Goal: Information Seeking & Learning: Learn about a topic

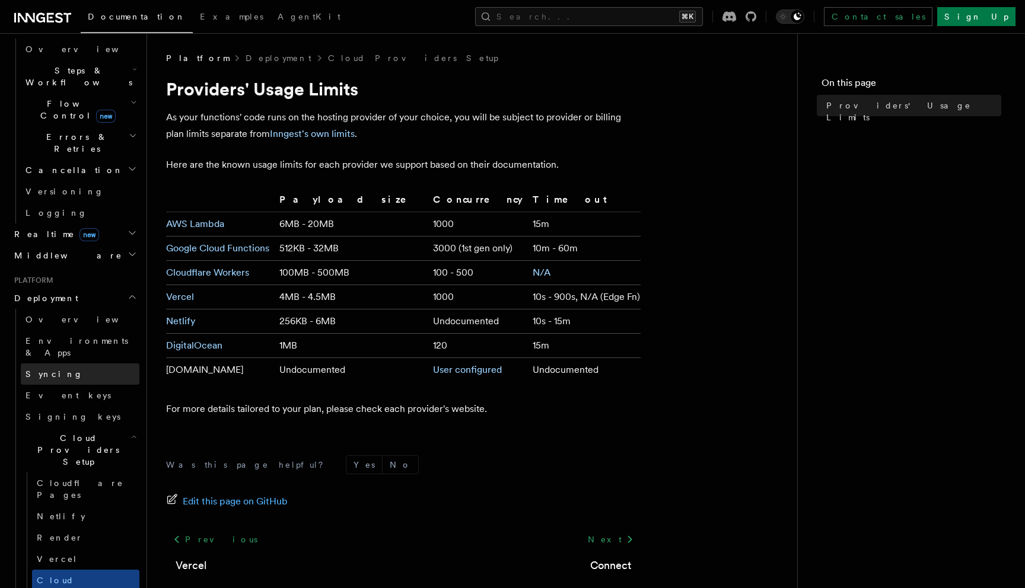
scroll to position [396, 0]
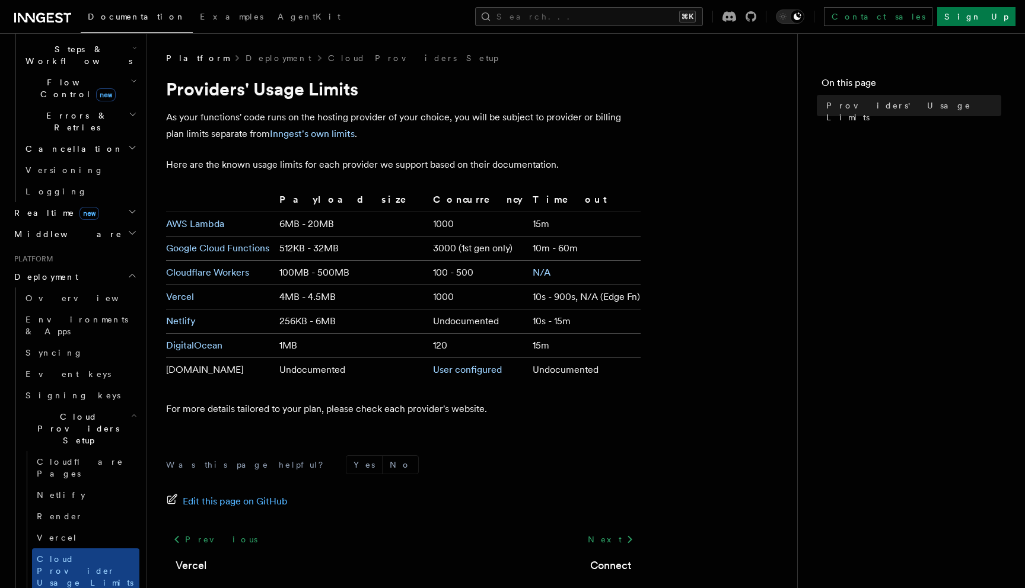
click at [312, 141] on p "As your functions' code runs on the hosting provider of your choice, you will b…" at bounding box center [403, 125] width 475 height 33
click at [310, 137] on link "Inngest's own limits" at bounding box center [312, 133] width 85 height 11
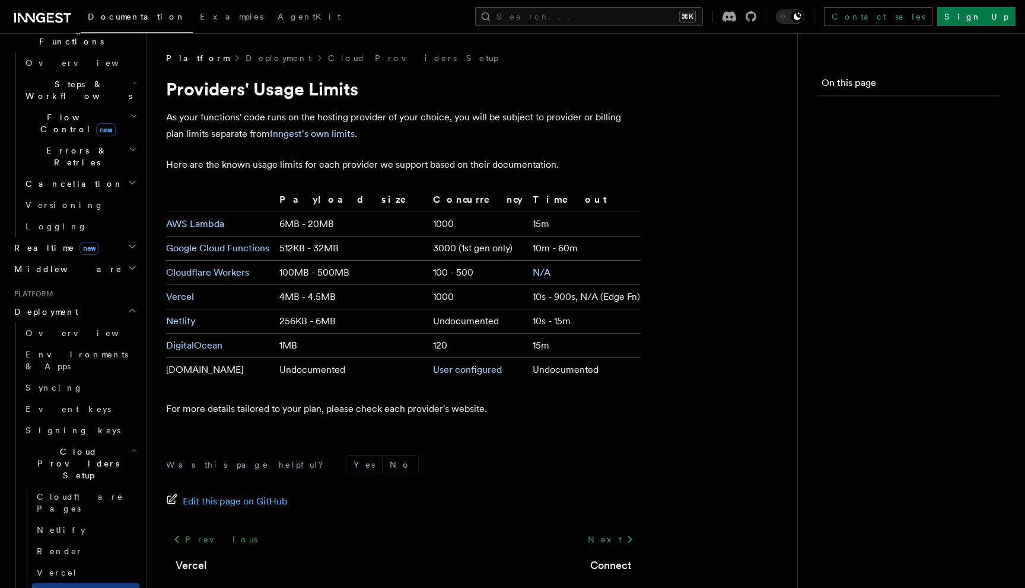
scroll to position [396, 0]
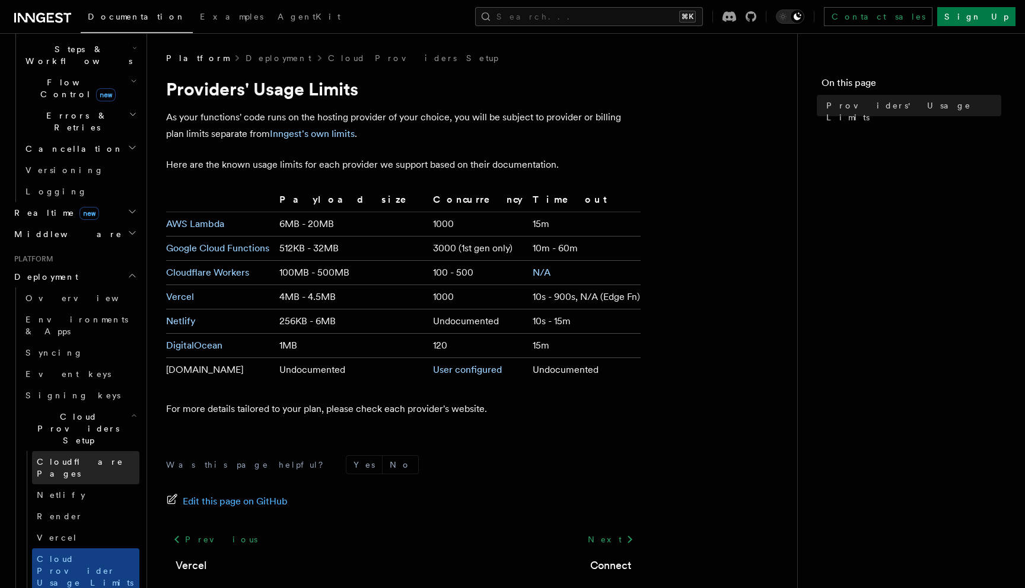
click at [101, 451] on link "Cloudflare Pages" at bounding box center [85, 467] width 107 height 33
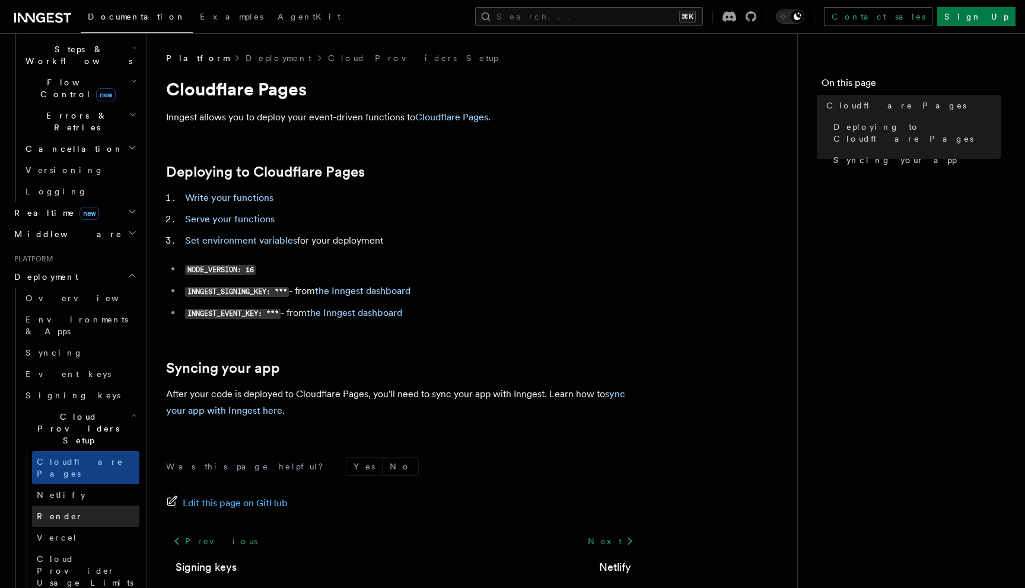
click at [100, 506] on link "Render" at bounding box center [85, 516] width 107 height 21
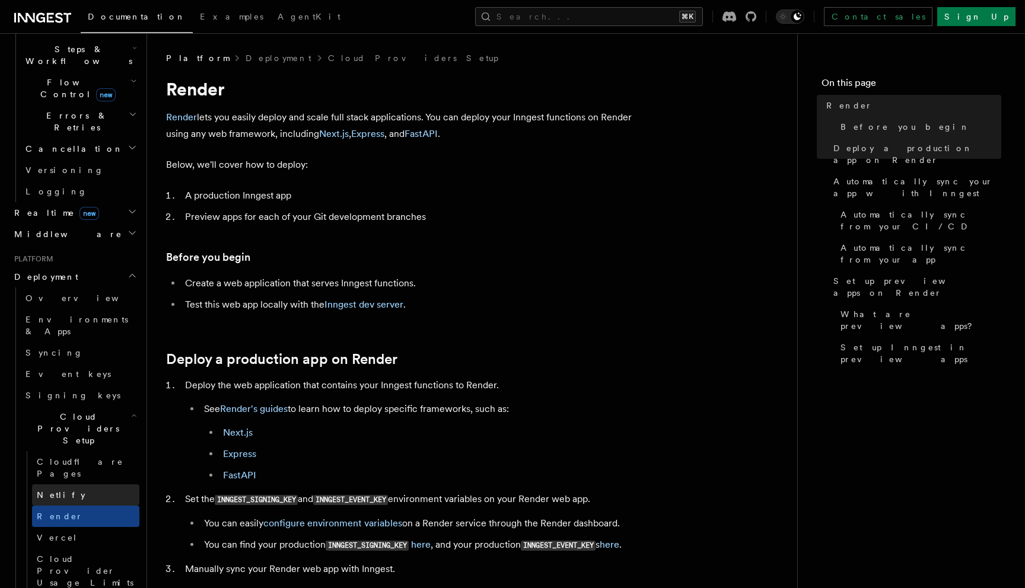
click at [98, 485] on link "Netlify" at bounding box center [85, 495] width 107 height 21
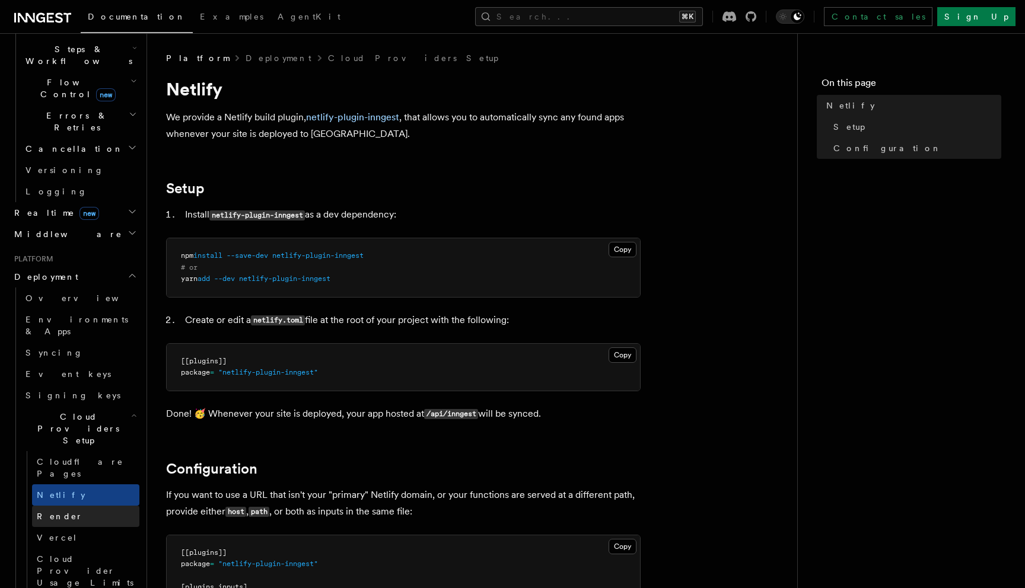
click at [98, 506] on link "Render" at bounding box center [85, 516] width 107 height 21
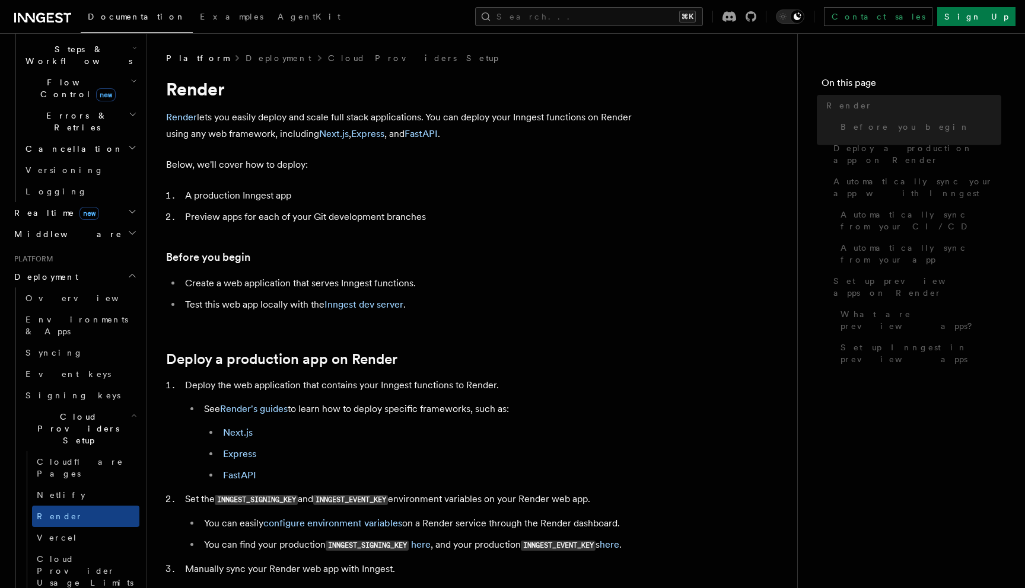
click at [98, 527] on link "Vercel" at bounding box center [85, 537] width 107 height 21
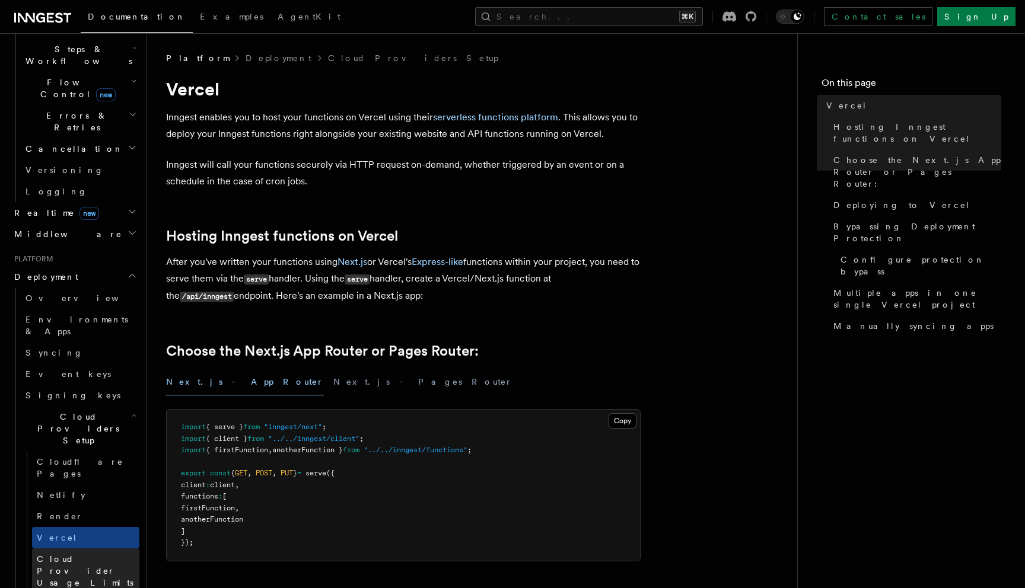
click at [93, 555] on span "Cloud Provider Usage Limits" at bounding box center [85, 571] width 97 height 33
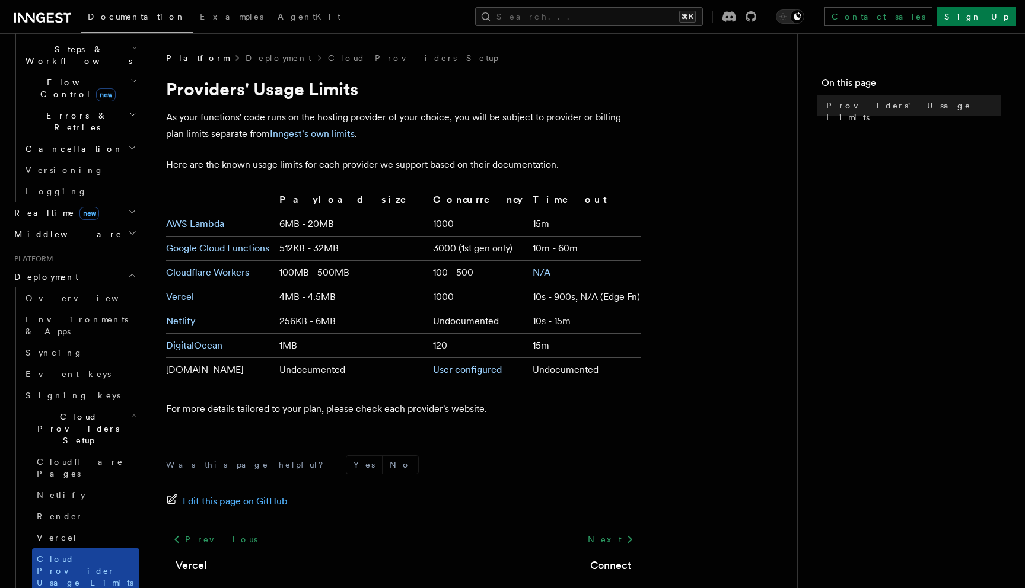
click at [81, 553] on span "Cloud Provider Usage Limits" at bounding box center [88, 571] width 103 height 36
click at [79, 549] on link "Cloud Provider Usage Limits" at bounding box center [85, 571] width 107 height 45
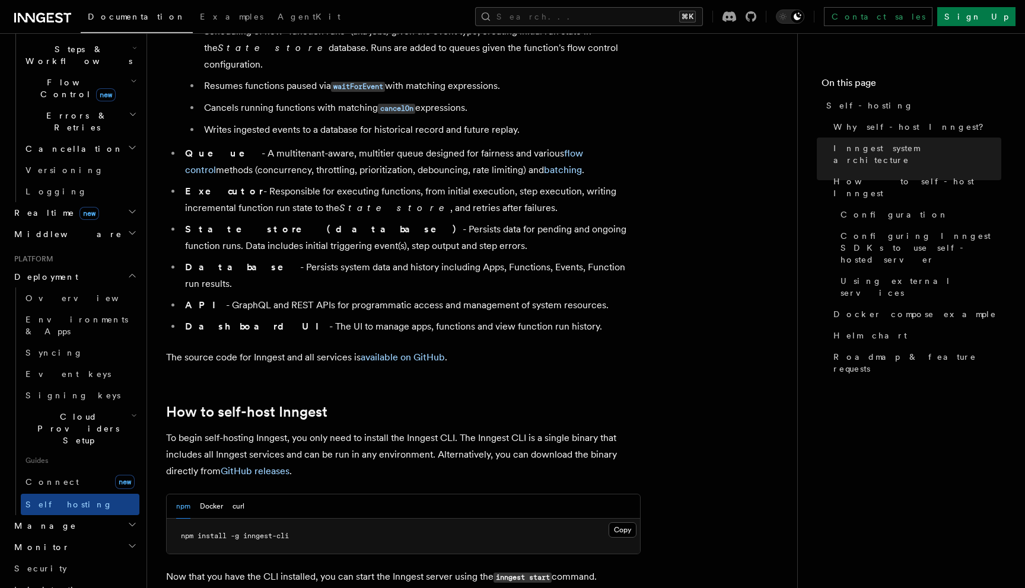
scroll to position [1124, 0]
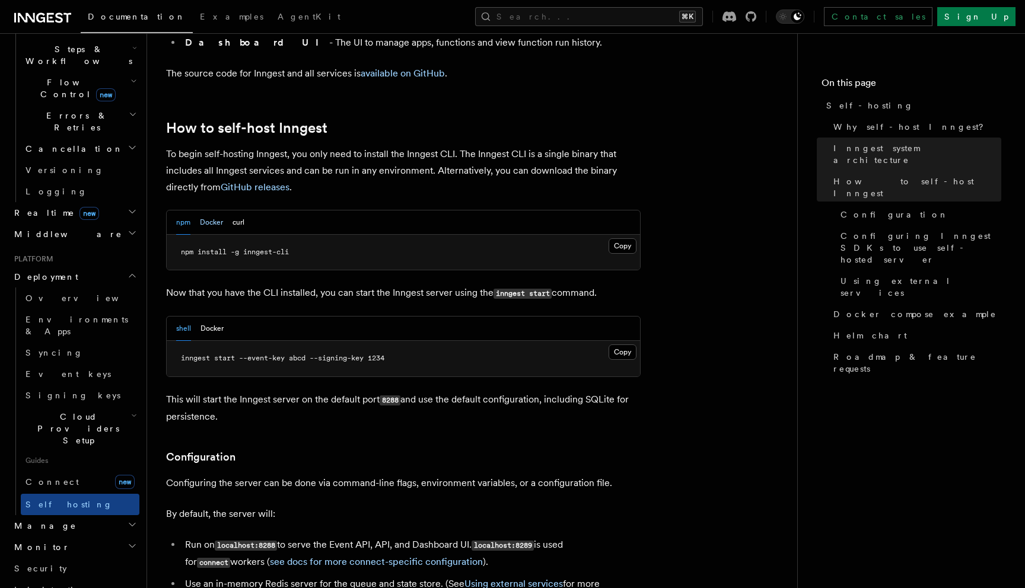
click at [212, 211] on button "Docker" at bounding box center [211, 223] width 23 height 24
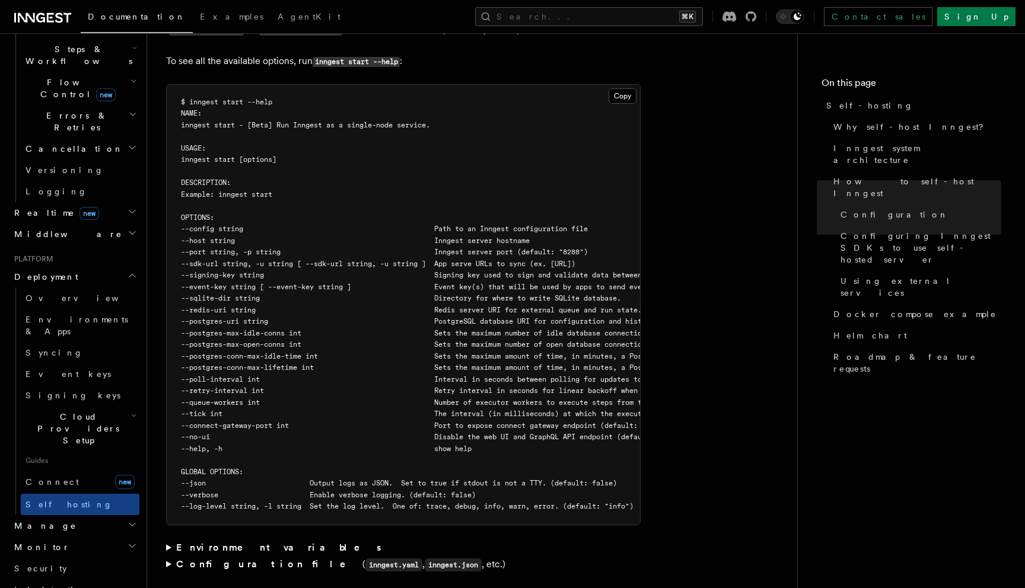
scroll to position [2293, 0]
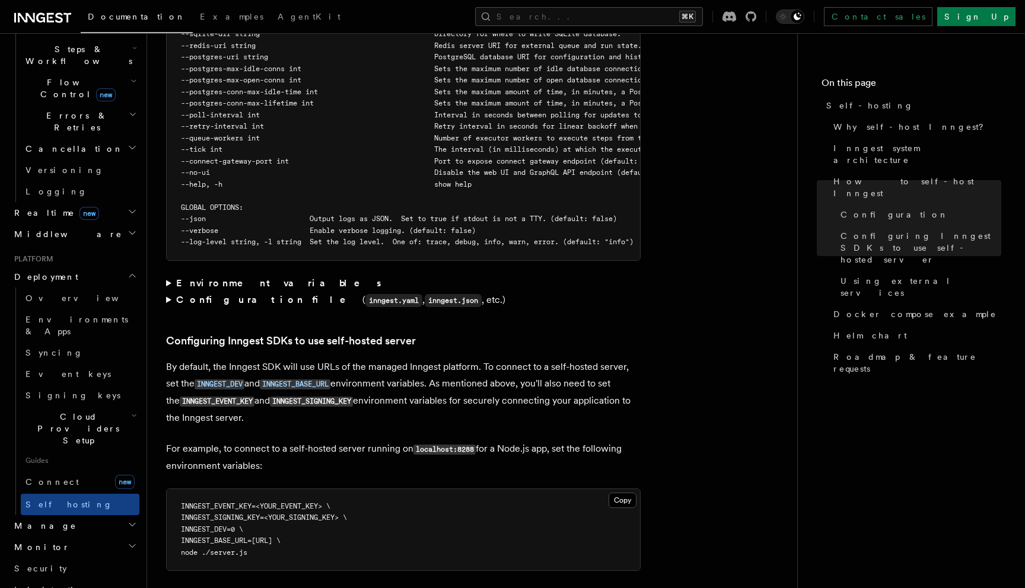
click at [233, 278] on strong "Environment variables" at bounding box center [279, 283] width 207 height 11
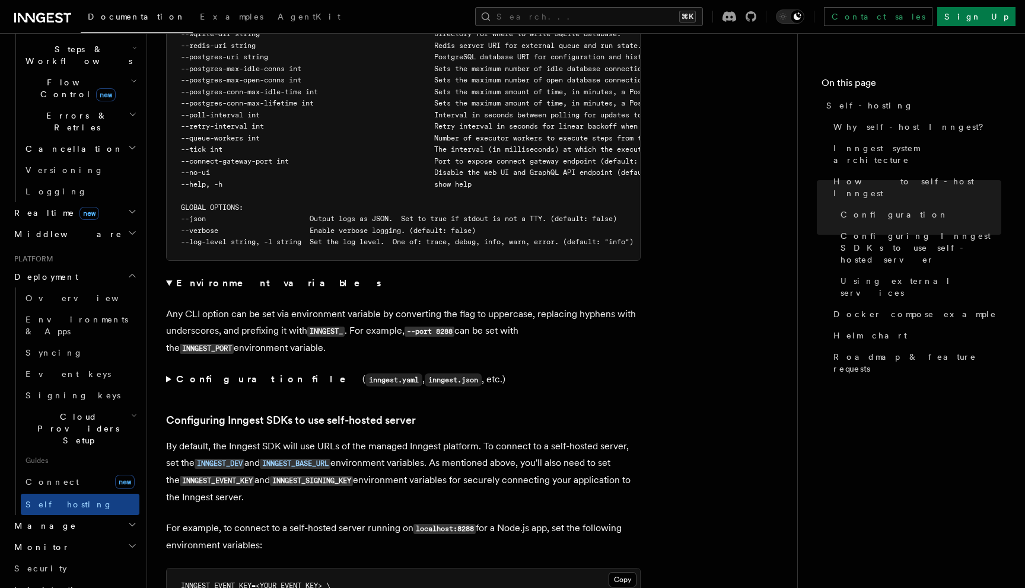
click at [224, 275] on details "Environment variables Any CLI option can be set via environment variable by con…" at bounding box center [403, 316] width 475 height 82
click at [224, 278] on strong "Environment variables" at bounding box center [279, 283] width 207 height 11
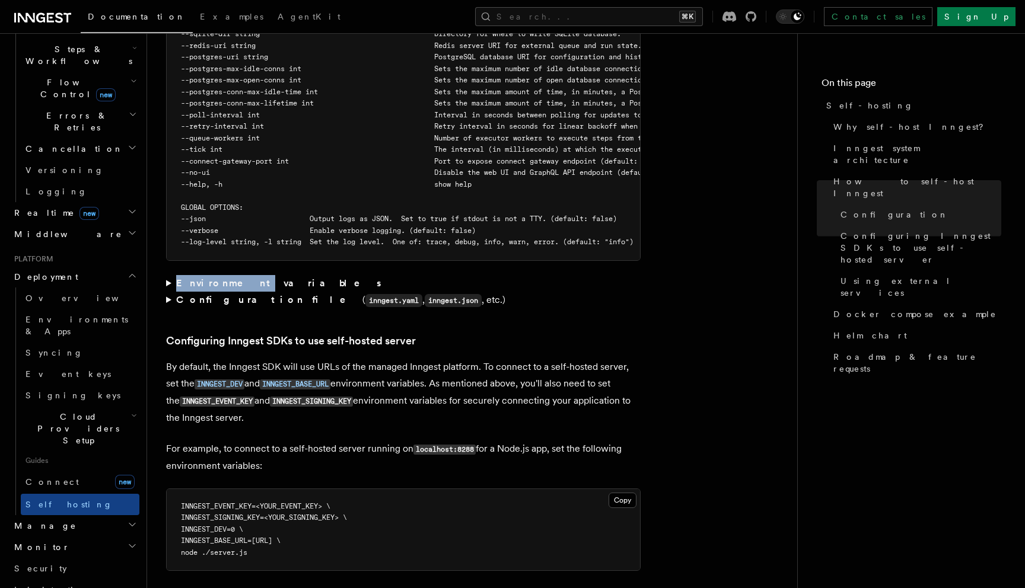
click at [224, 278] on strong "Environment variables" at bounding box center [279, 283] width 207 height 11
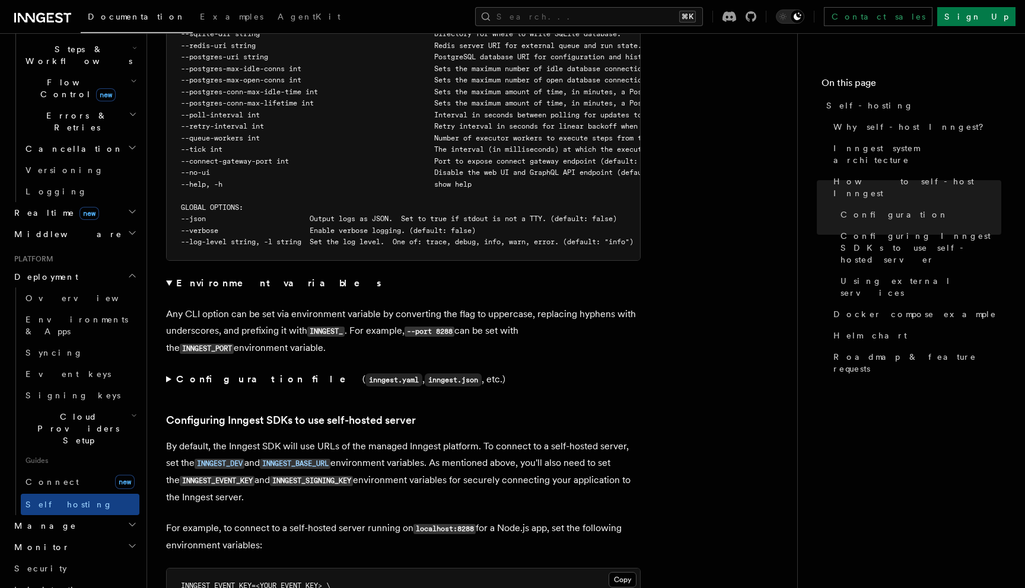
click at [227, 275] on details "Environment variables Any CLI option can be set via environment variable by con…" at bounding box center [403, 316] width 475 height 82
click at [227, 278] on strong "Environment variables" at bounding box center [279, 283] width 207 height 11
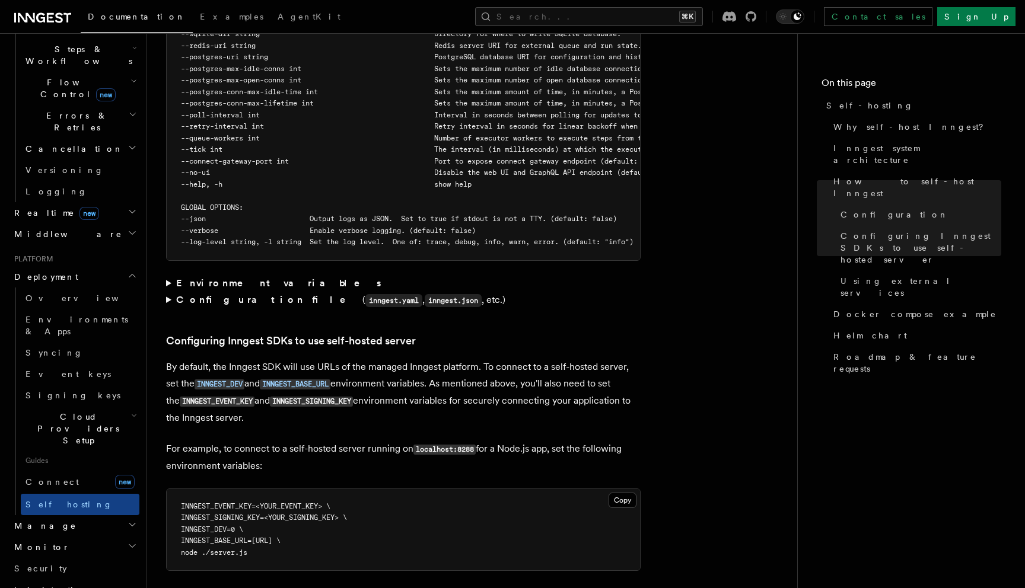
click at [230, 278] on strong "Environment variables" at bounding box center [279, 283] width 207 height 11
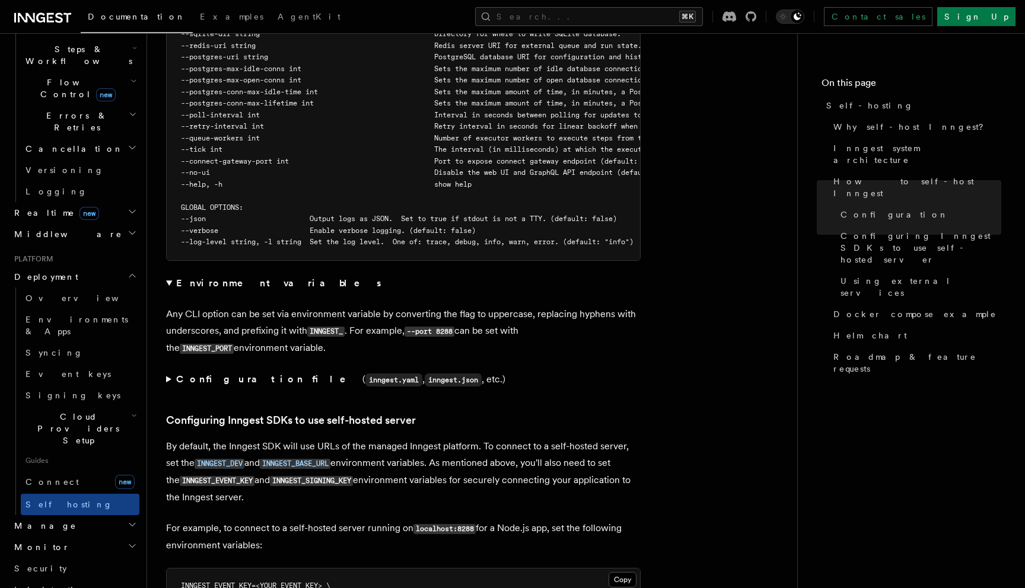
scroll to position [2458, 0]
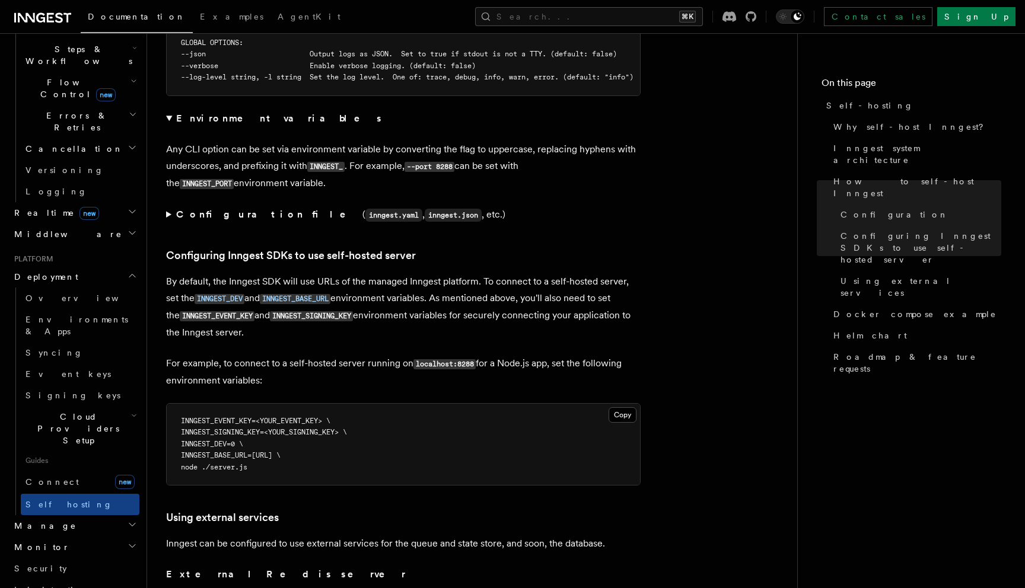
click at [642, 5] on div "Documentation Examples AgentKit Search... ⌘K Contact sales Sign Up" at bounding box center [512, 16] width 1025 height 33
click at [642, 22] on button "Search... ⌘K" at bounding box center [589, 16] width 228 height 19
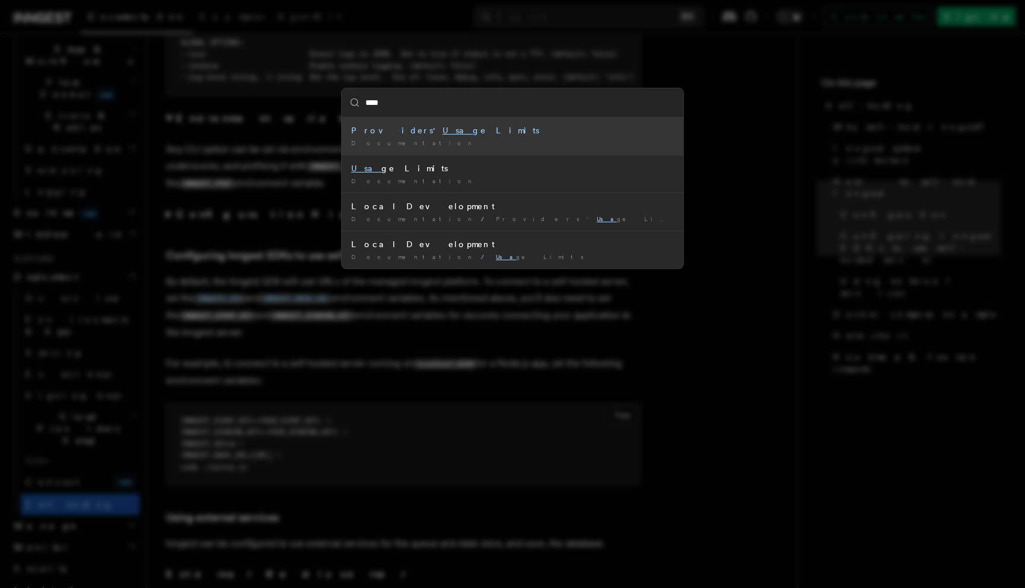
type input "*****"
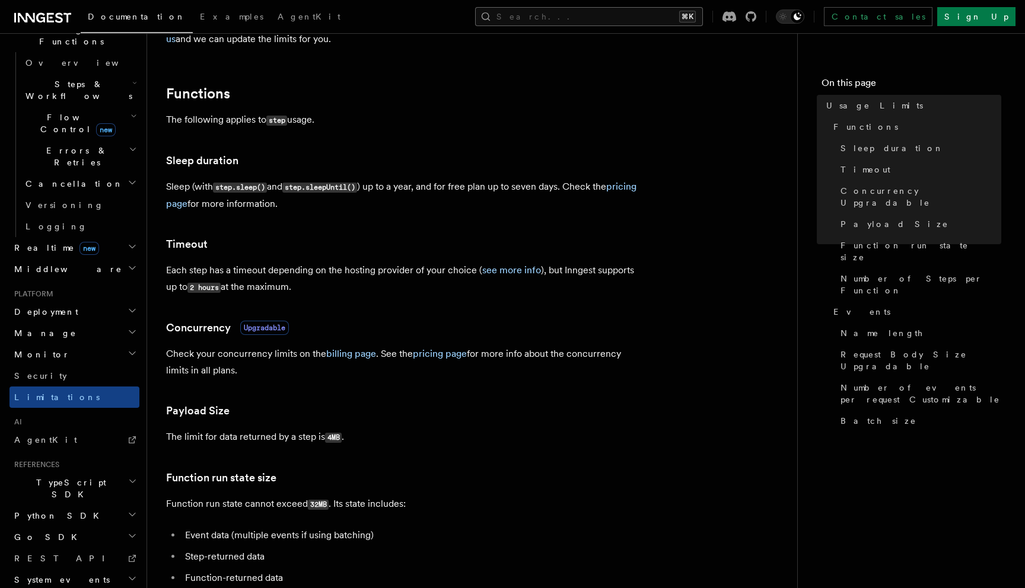
scroll to position [166, 0]
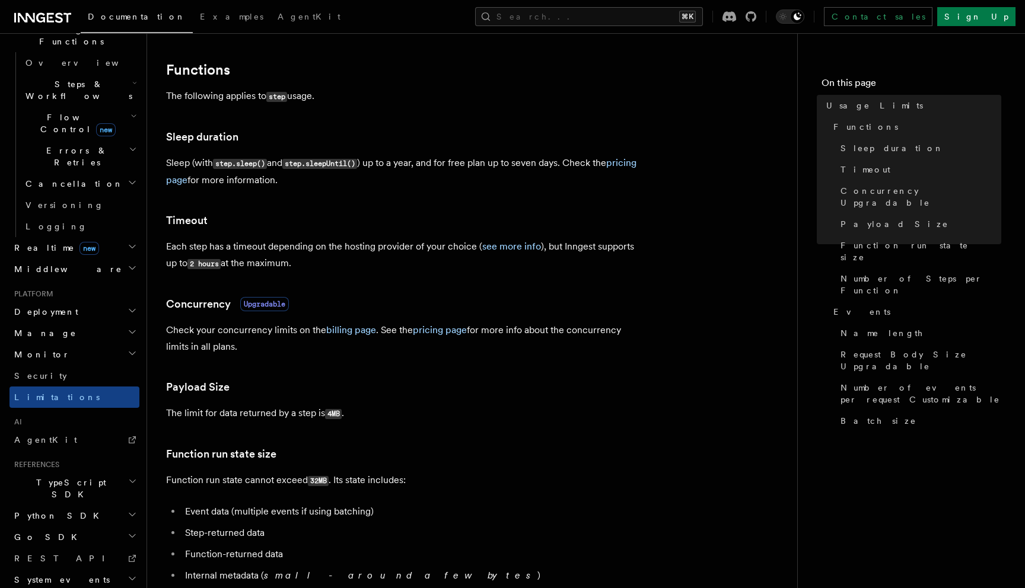
click at [79, 527] on h2 "Go SDK" at bounding box center [74, 537] width 130 height 21
click at [78, 527] on h2 "Go SDK" at bounding box center [74, 537] width 130 height 21
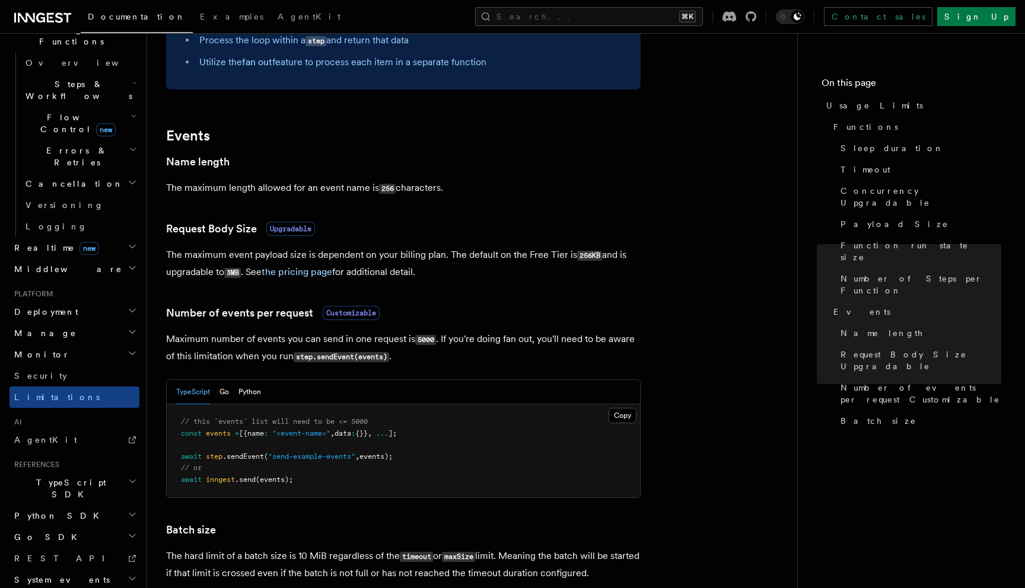
scroll to position [1095, 0]
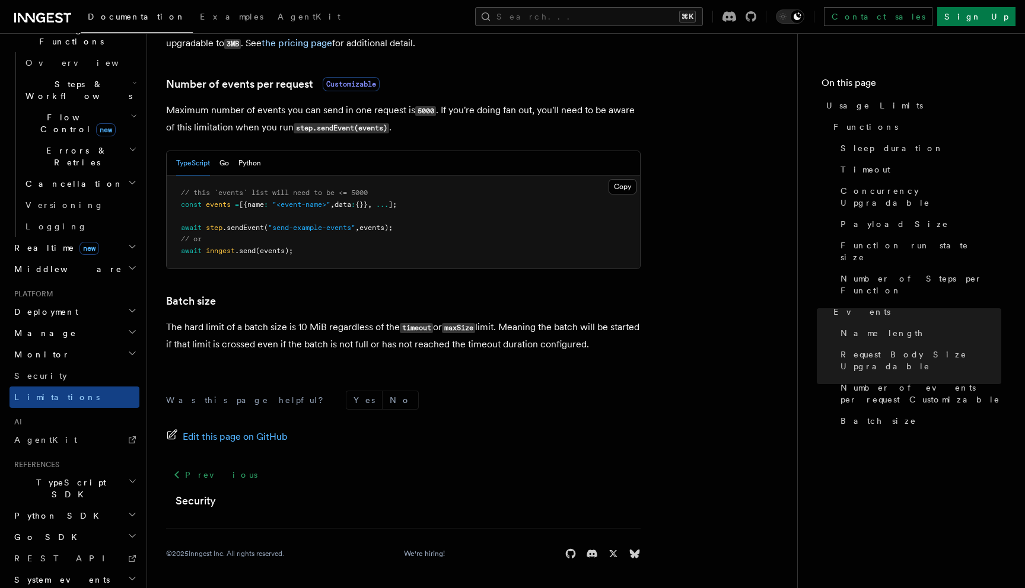
click at [64, 527] on h2 "Go SDK" at bounding box center [74, 537] width 130 height 21
click at [63, 527] on h2 "Go SDK" at bounding box center [74, 537] width 130 height 21
